Goal: Information Seeking & Learning: Learn about a topic

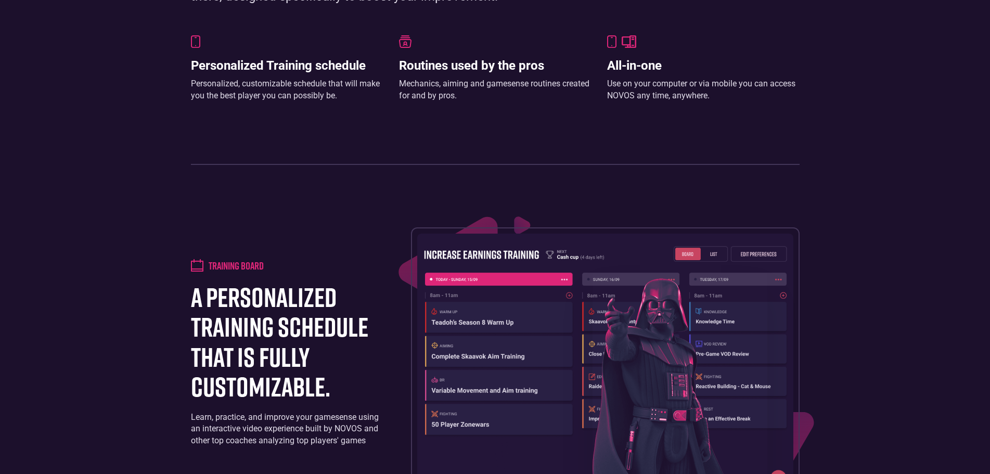
scroll to position [988, 0]
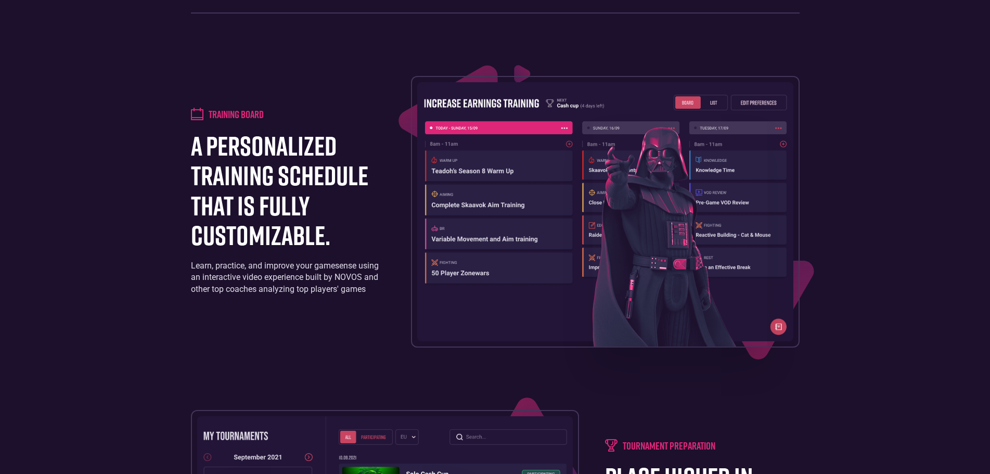
click at [476, 200] on img at bounding box center [605, 211] width 376 height 259
click at [683, 226] on img at bounding box center [679, 234] width 175 height 224
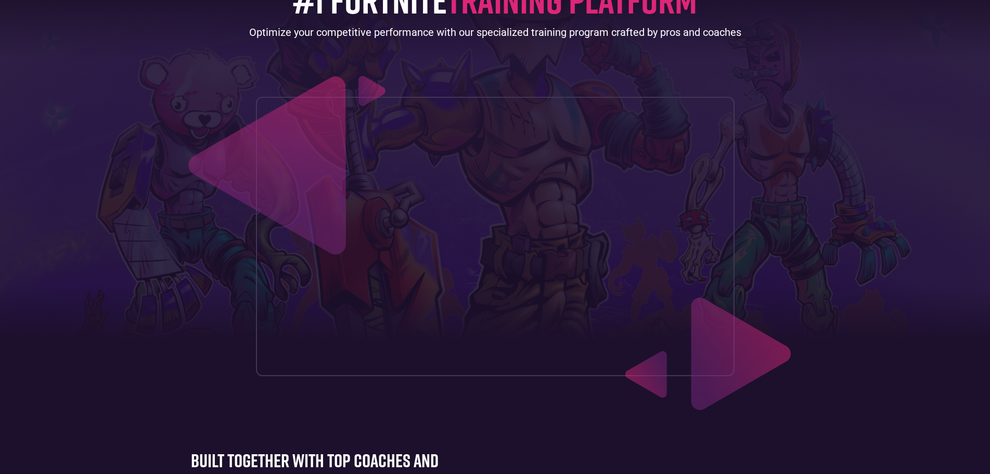
scroll to position [0, 0]
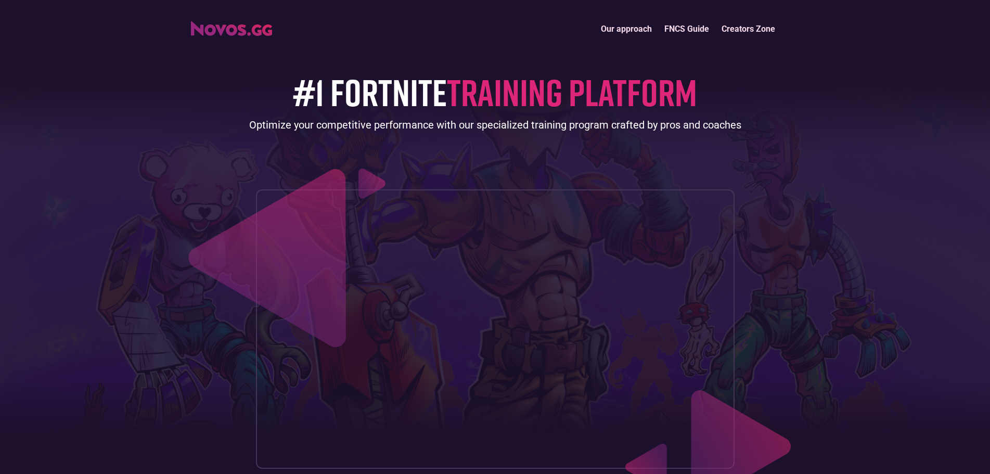
click at [695, 32] on link "FNCS Guide" at bounding box center [686, 29] width 57 height 22
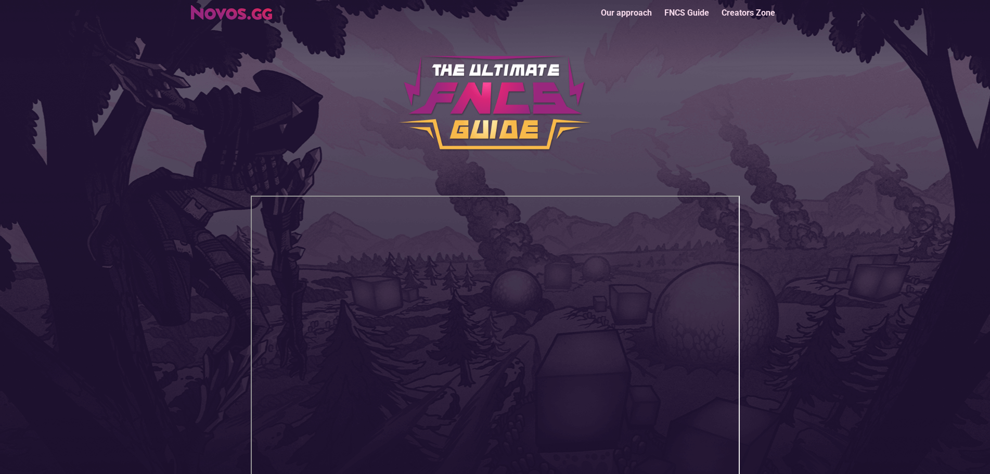
scroll to position [17, 0]
click at [629, 9] on link "Our approach" at bounding box center [625, 12] width 63 height 22
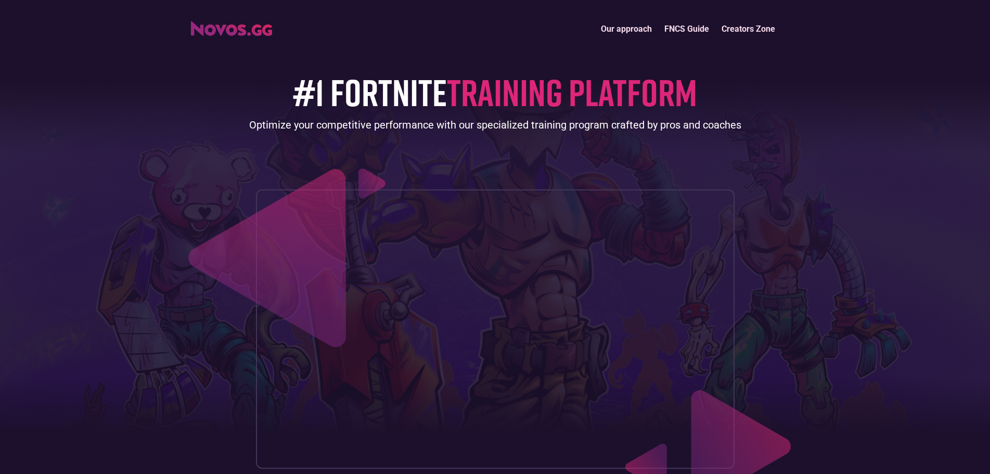
click at [245, 25] on img "home" at bounding box center [231, 28] width 81 height 15
